Goal: Check status

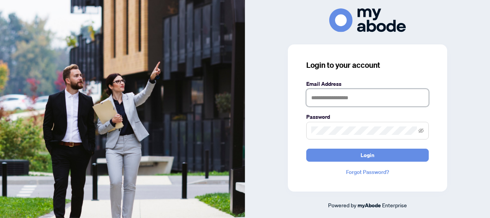
type input "**********"
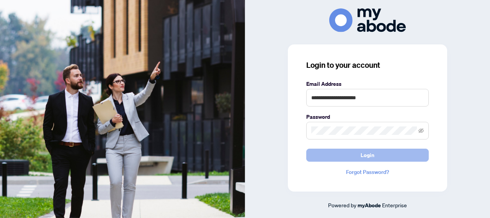
click at [357, 154] on button "Login" at bounding box center [367, 154] width 122 height 13
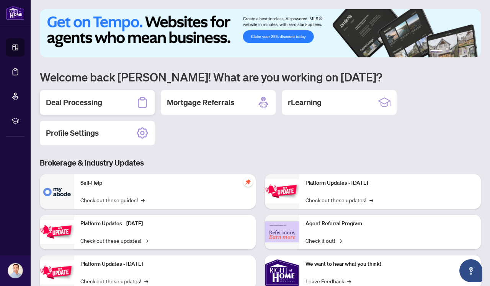
click at [88, 104] on h2 "Deal Processing" at bounding box center [74, 102] width 56 height 11
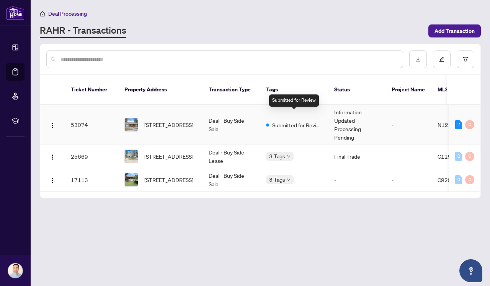
click at [293, 121] on span "Submitted for Review" at bounding box center [297, 125] width 50 height 8
